Goal: Information Seeking & Learning: Find specific fact

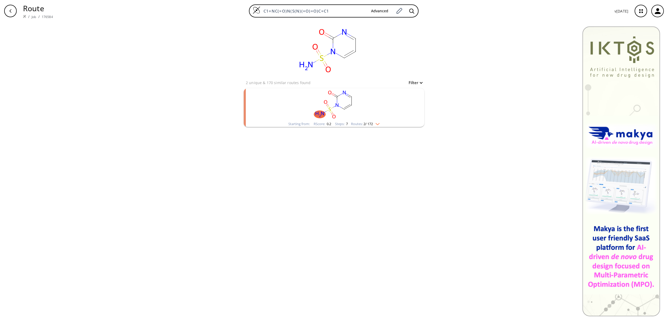
click at [350, 115] on rect "clusters" at bounding box center [334, 104] width 136 height 33
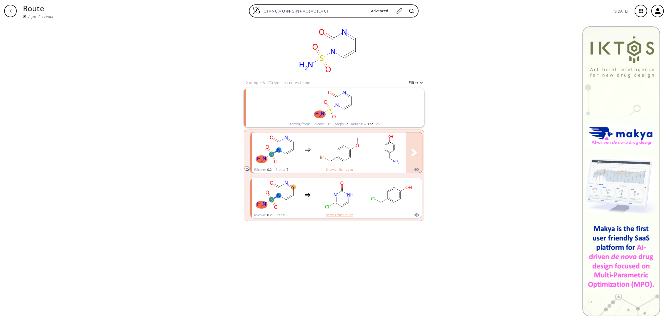
click at [328, 154] on rect "clusters" at bounding box center [339, 149] width 47 height 33
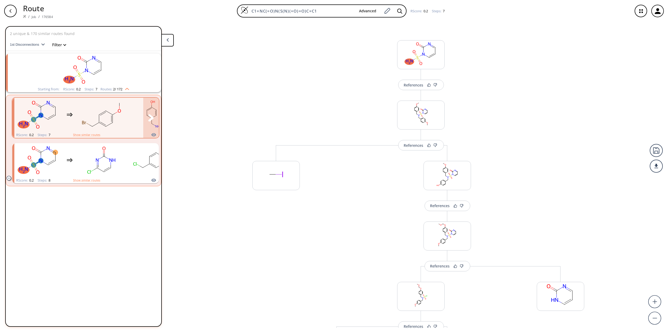
click at [86, 115] on rect "clusters" at bounding box center [101, 114] width 47 height 33
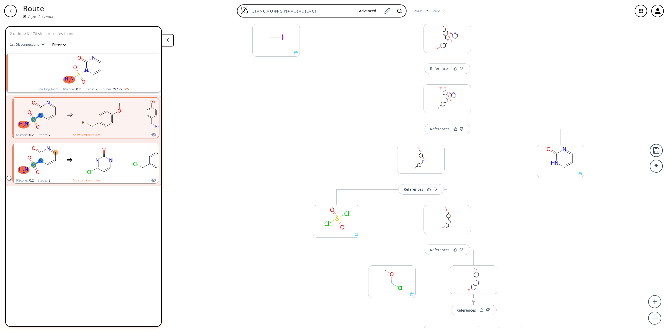
scroll to position [131, 0]
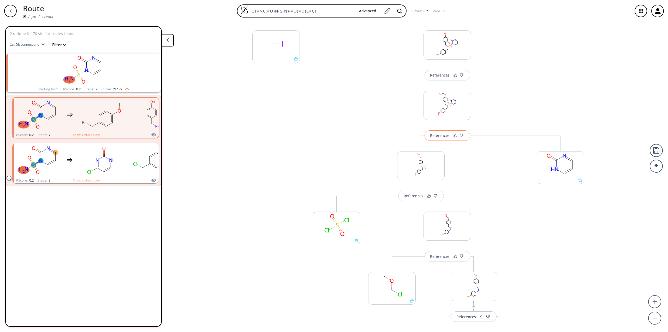
click at [439, 134] on div "References" at bounding box center [440, 135] width 20 height 3
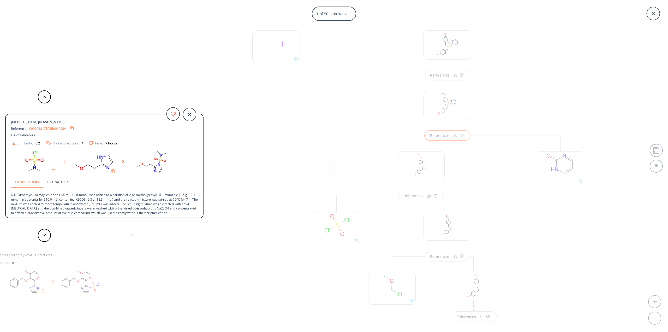
drag, startPoint x: 187, startPoint y: 112, endPoint x: 190, endPoint y: 107, distance: 6.1
click at [187, 112] on icon at bounding box center [189, 114] width 13 height 13
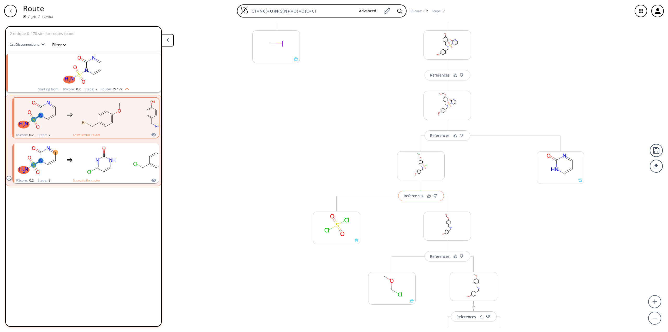
click at [411, 196] on div "References" at bounding box center [414, 195] width 20 height 3
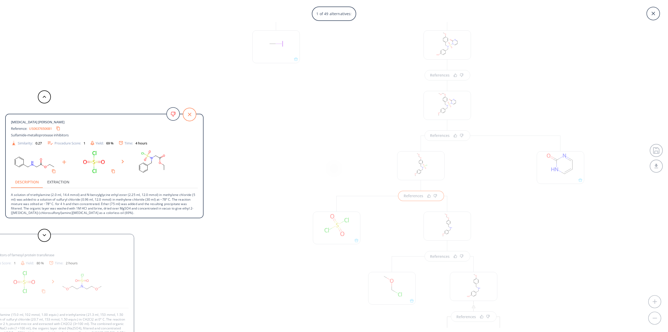
click at [191, 113] on icon at bounding box center [189, 114] width 13 height 13
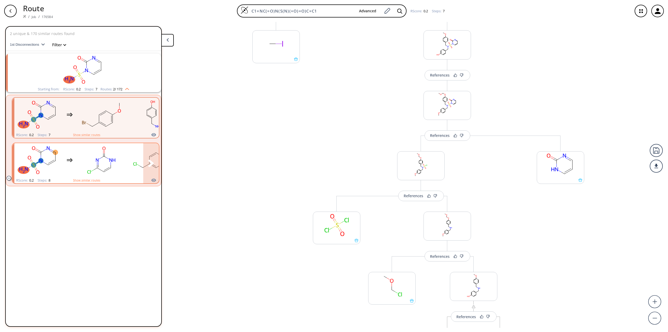
click at [111, 163] on icon "clusters" at bounding box center [111, 163] width 0 height 3
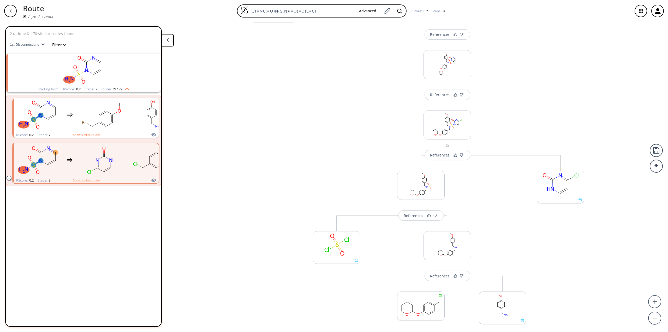
scroll to position [183, 0]
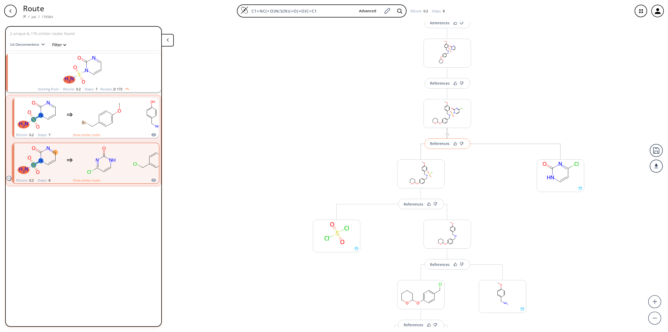
click at [439, 145] on div "References" at bounding box center [440, 143] width 20 height 3
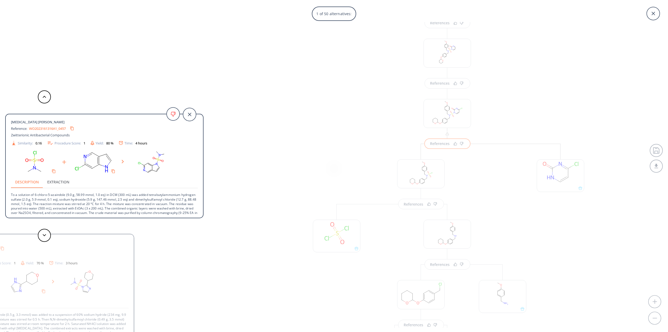
click at [44, 33] on div "[MEDICAL_DATA] [PERSON_NAME] Reference: WO2023161316A1_0457 Zwitterionic Antiba…" at bounding box center [102, 166] width 204 height 332
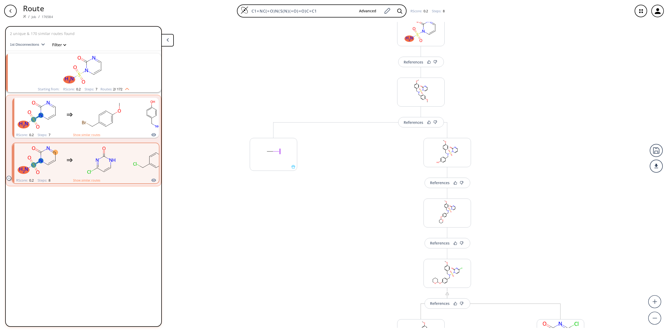
scroll to position [0, 0]
